Goal: Task Accomplishment & Management: Complete application form

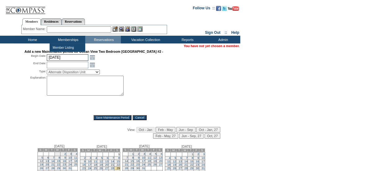
drag, startPoint x: 71, startPoint y: 60, endPoint x: 102, endPoint y: 64, distance: 32.0
click at [71, 60] on input "[DATE]" at bounding box center [68, 57] width 42 height 7
type input "9/14"
type input "[DATE]"
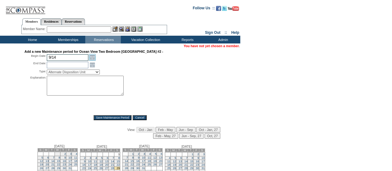
type input "[DATE]"
type input "9/21"
type input "[DATE]"
click at [70, 72] on select "Alternate Disposition Unit Business Hold Disposition Exclusive Alliance Partner…" at bounding box center [73, 71] width 53 height 5
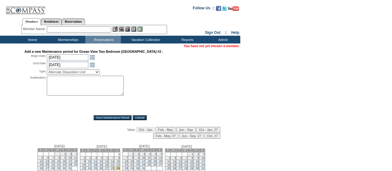
select select "PropMaintInventoryRelease"
click at [47, 70] on select "Alternate Disposition Unit Business Hold Disposition Exclusive Alliance Partner…" at bounding box center [73, 71] width 53 height 5
click at [71, 88] on textarea at bounding box center [85, 86] width 77 height 20
paste textarea "Strategic budgeting block. Reach out to AU with any questions - DH"
type textarea "Strategic budgeting block. Reach out to AU with any questions - DH"
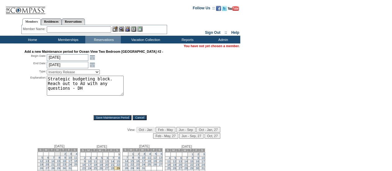
click at [161, 88] on div "Explanation: Strategic budgeting block. Reach out to AU with any questions - DH…" at bounding box center [119, 93] width 191 height 35
click at [106, 117] on input "Save Maintenance Period" at bounding box center [113, 117] width 38 height 5
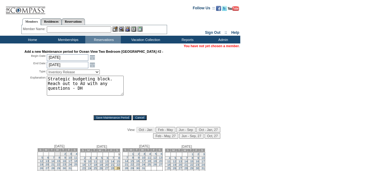
click at [106, 117] on input "Save Maintenance Period" at bounding box center [113, 117] width 38 height 5
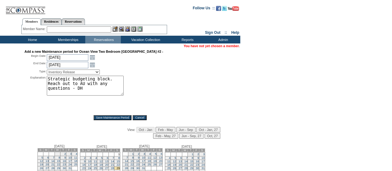
click at [106, 117] on input "Save Maintenance Period" at bounding box center [113, 117] width 38 height 5
